Goal: Task Accomplishment & Management: Complete application form

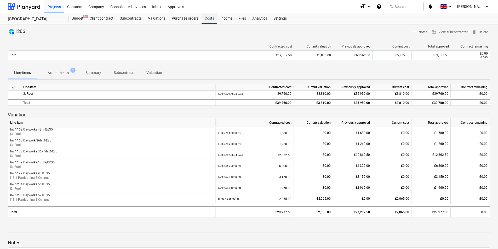
click at [207, 21] on div "Costs" at bounding box center [209, 18] width 16 height 10
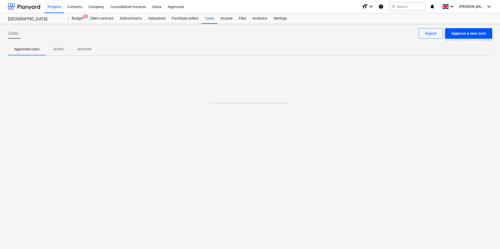
click at [468, 33] on div "Approve a new cost" at bounding box center [468, 33] width 34 height 7
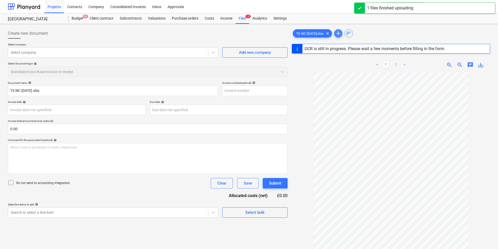
click at [340, 34] on span "add" at bounding box center [338, 33] width 6 height 6
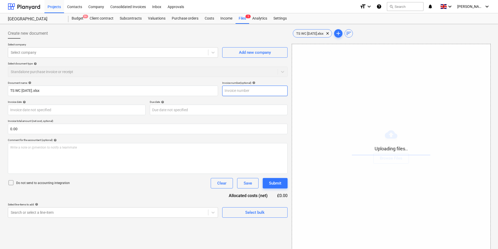
click at [249, 89] on input "text" at bounding box center [254, 91] width 65 height 10
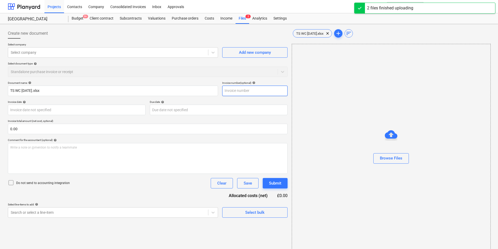
type input "Receipts 10.10.pdf"
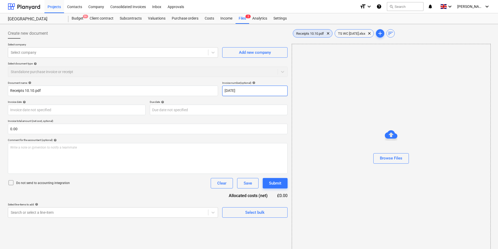
type input "[DATE]"
click at [303, 34] on span "Receipts 10.10.pdf" at bounding box center [310, 34] width 34 height 4
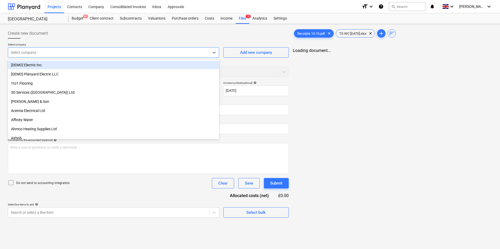
click at [65, 53] on div at bounding box center [109, 52] width 196 height 5
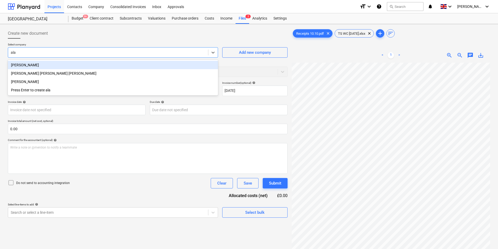
type input "[PERSON_NAME]"
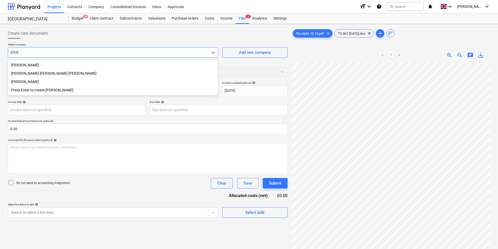
click at [62, 74] on div "[PERSON_NAME] [PERSON_NAME] [PERSON_NAME]" at bounding box center [113, 73] width 210 height 8
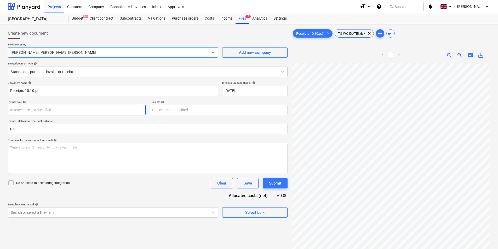
click at [59, 111] on body "Projects Contacts Company Consolidated Invoices Inbox Approvals format_size key…" at bounding box center [249, 124] width 498 height 249
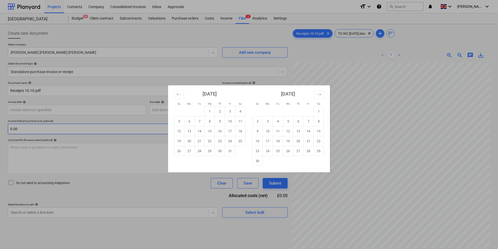
drag, startPoint x: 180, startPoint y: 132, endPoint x: 173, endPoint y: 131, distance: 7.4
click at [180, 132] on td "12" at bounding box center [179, 131] width 10 height 10
type input "[DATE]"
click at [169, 112] on body "Projects Contacts Company Consolidated Invoices Inbox Approvals format_size key…" at bounding box center [249, 124] width 498 height 249
click at [230, 131] on td "17" at bounding box center [230, 131] width 10 height 10
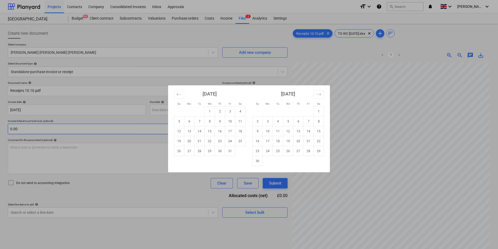
type input "[DATE]"
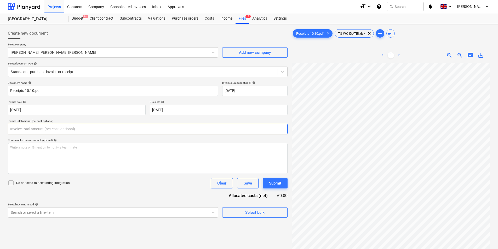
click at [82, 131] on input "text" at bounding box center [148, 129] width 280 height 10
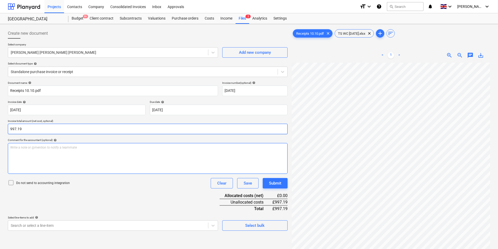
type input "997.19"
click at [89, 156] on div "Write a note or @mention to notify a teammate [PERSON_NAME]" at bounding box center [148, 158] width 280 height 31
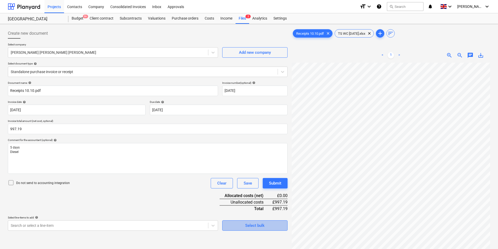
click at [268, 223] on span "Select bulk" at bounding box center [255, 225] width 52 height 7
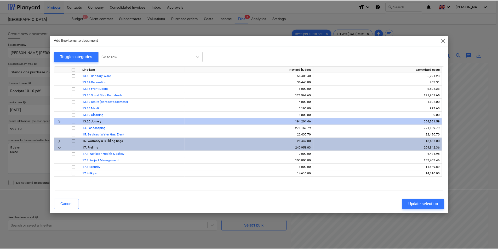
scroll to position [170, 0]
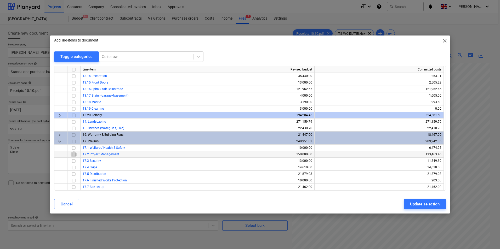
click at [74, 155] on input "checkbox" at bounding box center [74, 155] width 6 height 6
click at [74, 175] on input "checkbox" at bounding box center [74, 174] width 6 height 6
click at [429, 201] on div "Update selection" at bounding box center [425, 204] width 30 height 7
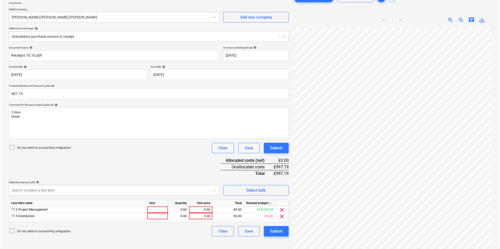
scroll to position [52, 0]
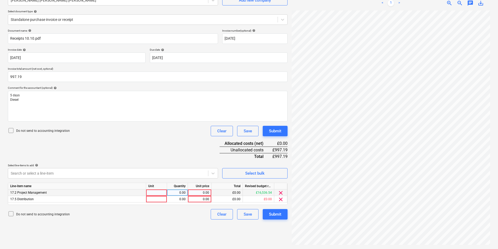
click at [161, 191] on div at bounding box center [156, 193] width 21 height 7
type input "ea"
type input "190"
click at [155, 201] on div at bounding box center [156, 199] width 21 height 7
type input "ea"
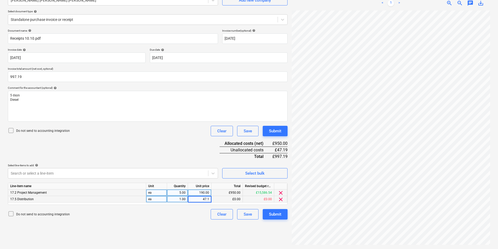
type input "47.19"
click at [275, 211] on div "Submit" at bounding box center [275, 214] width 12 height 7
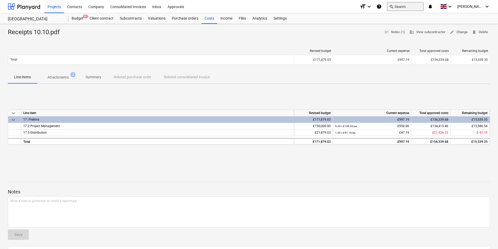
click at [409, 8] on button "search Search" at bounding box center [405, 6] width 37 height 9
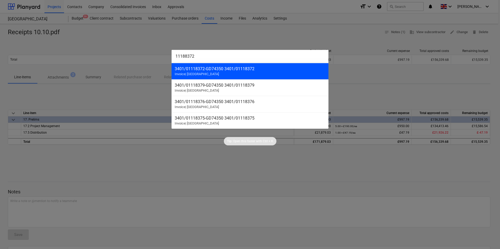
type input "11188372"
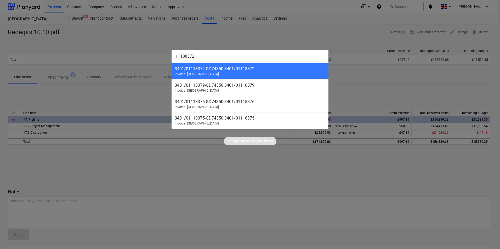
click at [200, 73] on span "Invoice | [GEOGRAPHIC_DATA]" at bounding box center [197, 74] width 44 height 4
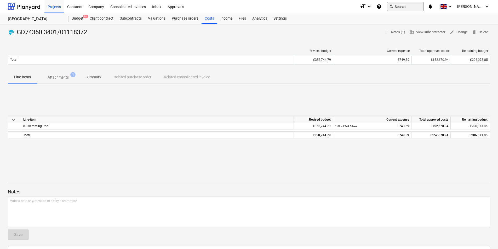
click at [393, 8] on span "search" at bounding box center [391, 6] width 4 height 4
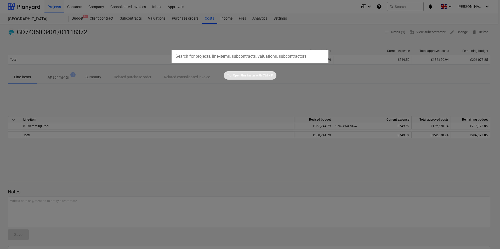
type input "3401/01118373"
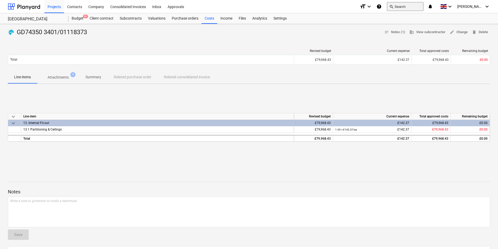
click at [406, 5] on button "search Search" at bounding box center [405, 6] width 37 height 9
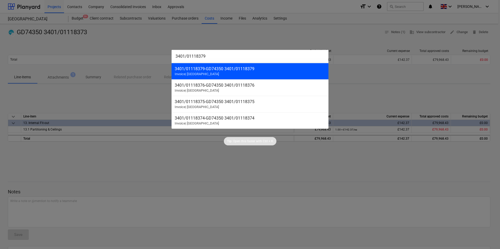
type input "3401/01118379"
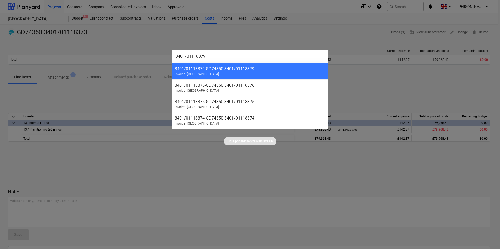
click at [247, 70] on div "3401/01118379 - GD74350 3401/01118379" at bounding box center [250, 68] width 150 height 5
